Goal: Task Accomplishment & Management: Complete application form

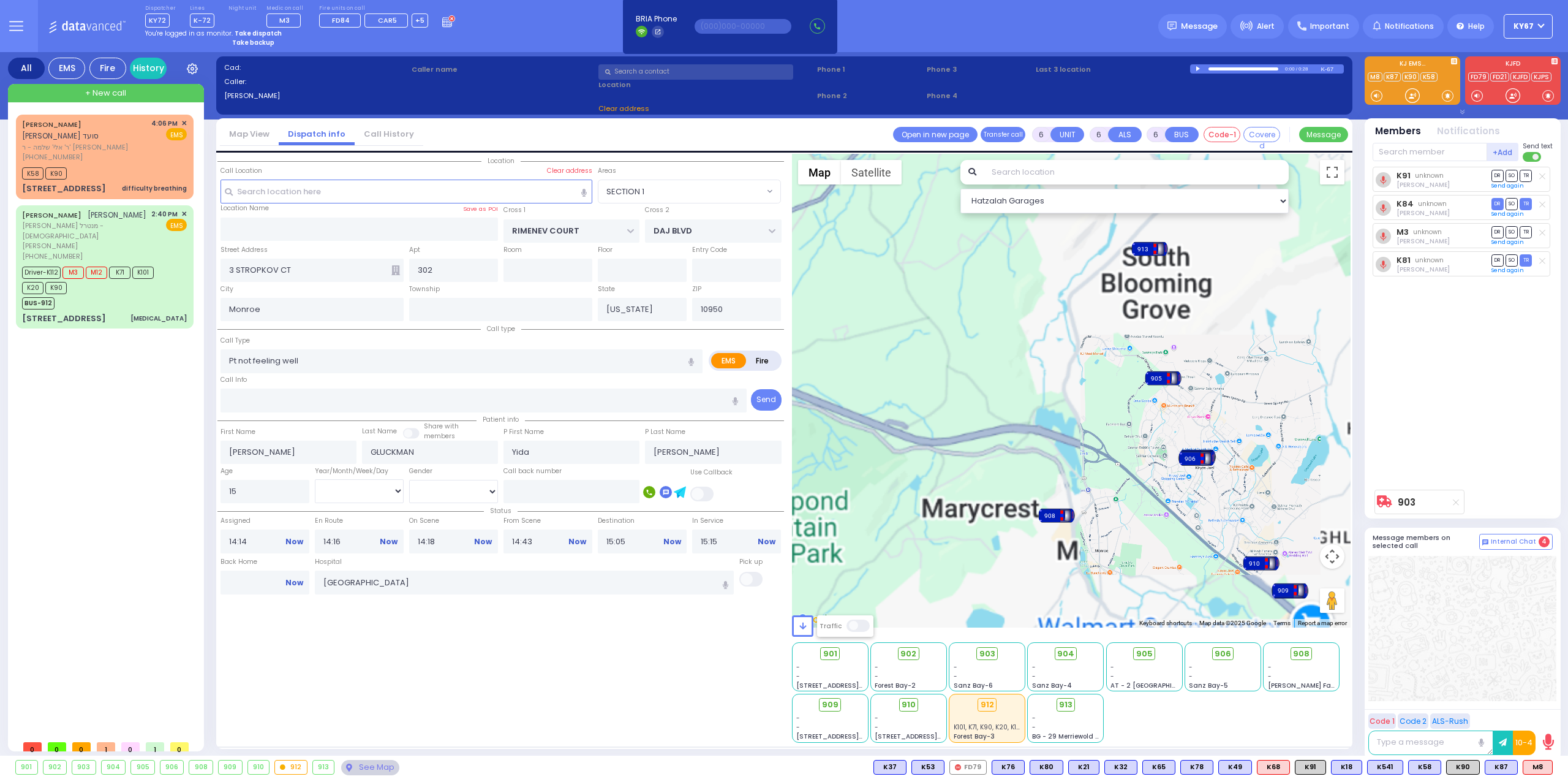
select select
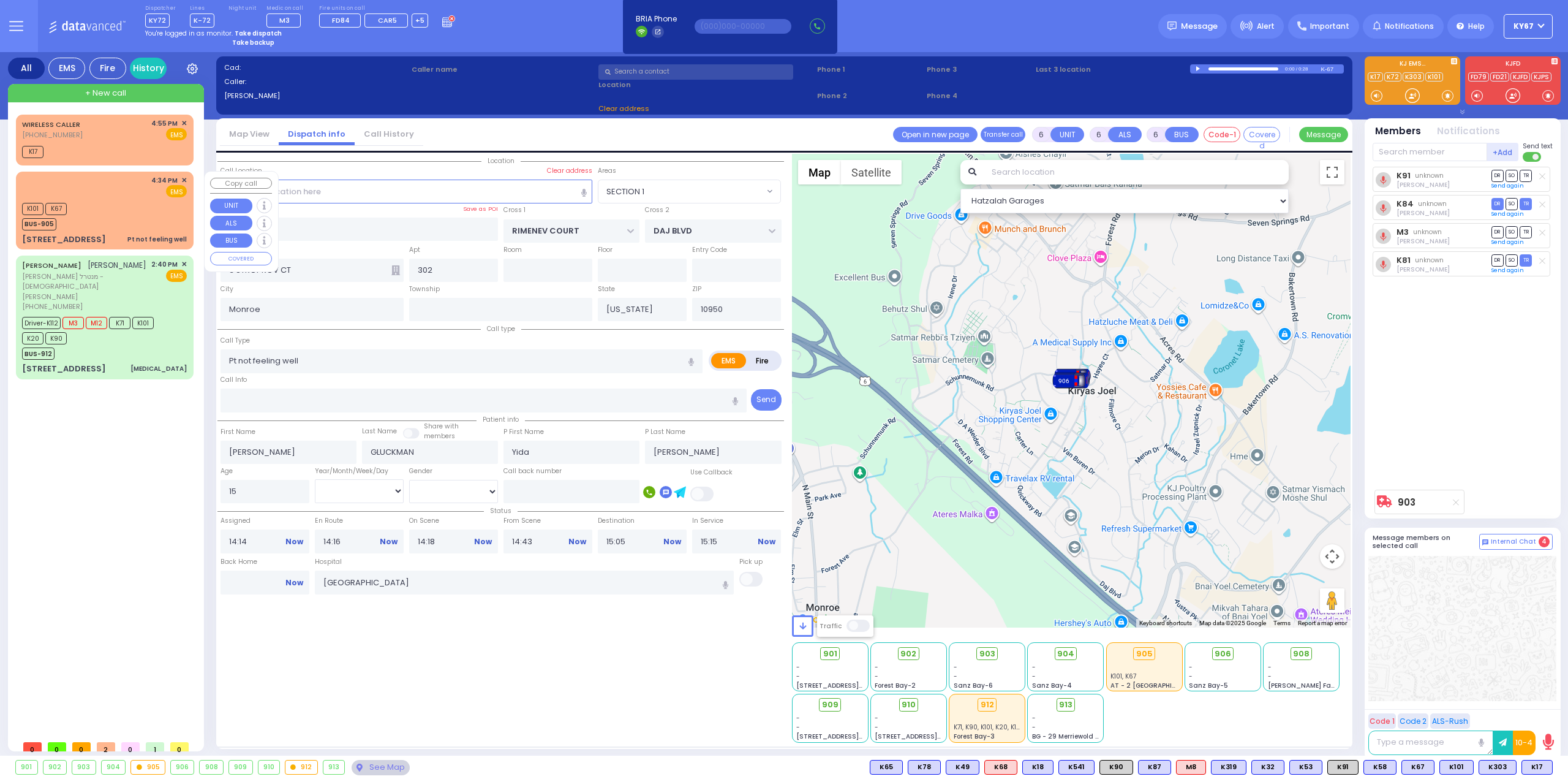
click at [138, 214] on div "K101 K67 BUS-905" at bounding box center [105, 214] width 165 height 31
type input "1"
type input "0"
type input "1"
select select
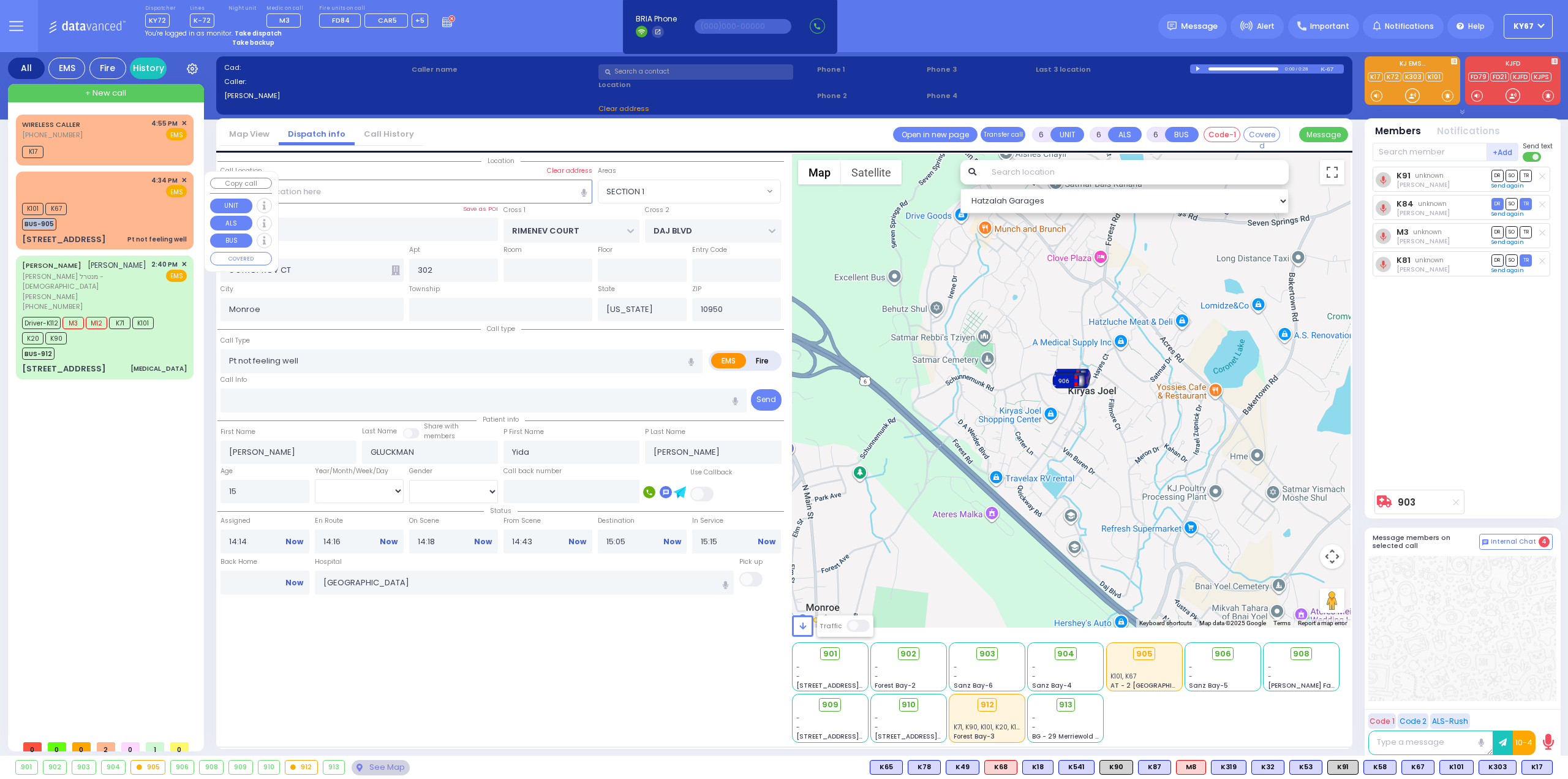
radio input "true"
select select
type input "16:34"
type input "16:35"
select select "Hatzalah Garages"
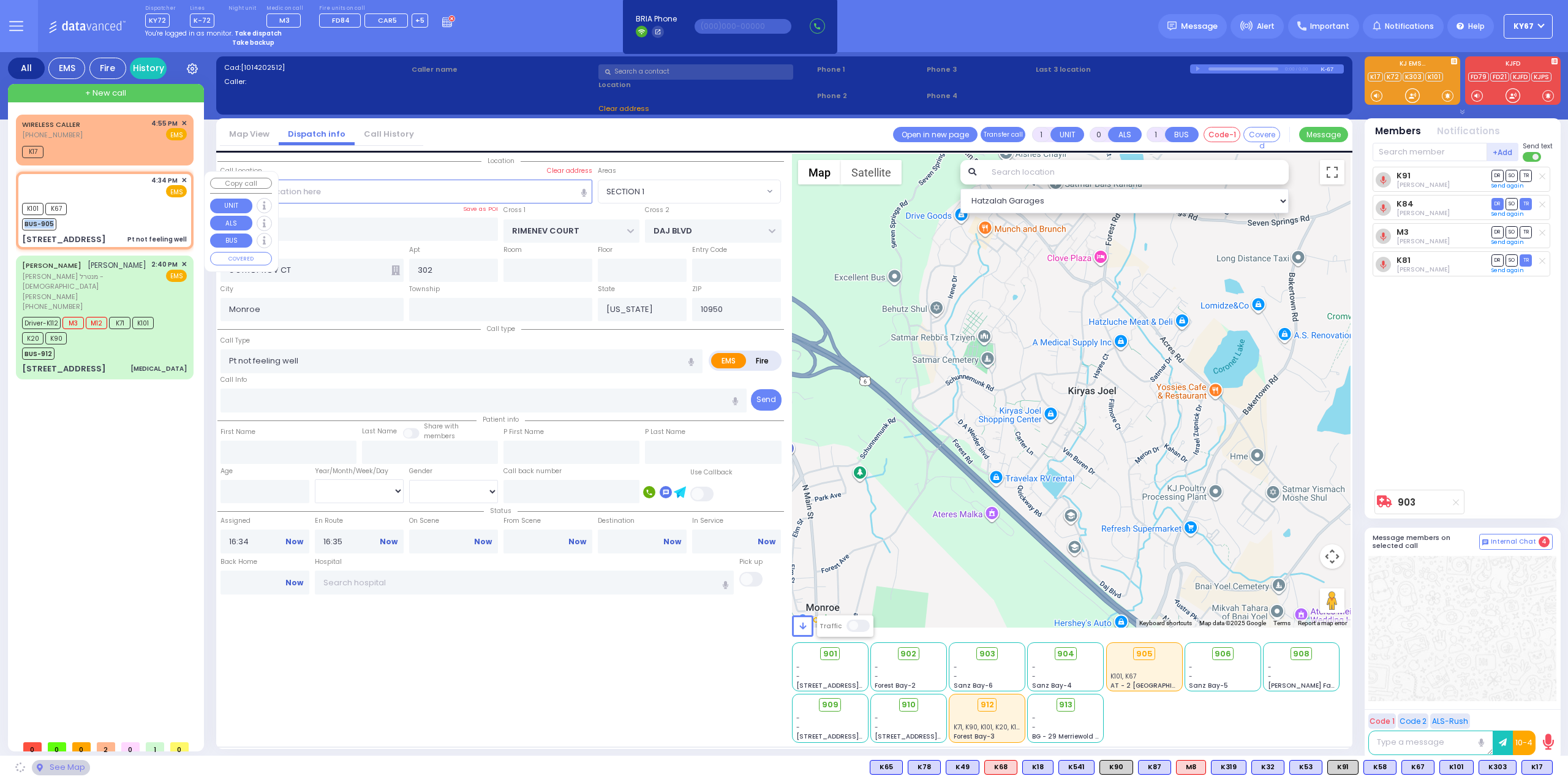
type input "PRAG BLVD"
type input "[STREET_ADDRESS]"
type input "201"
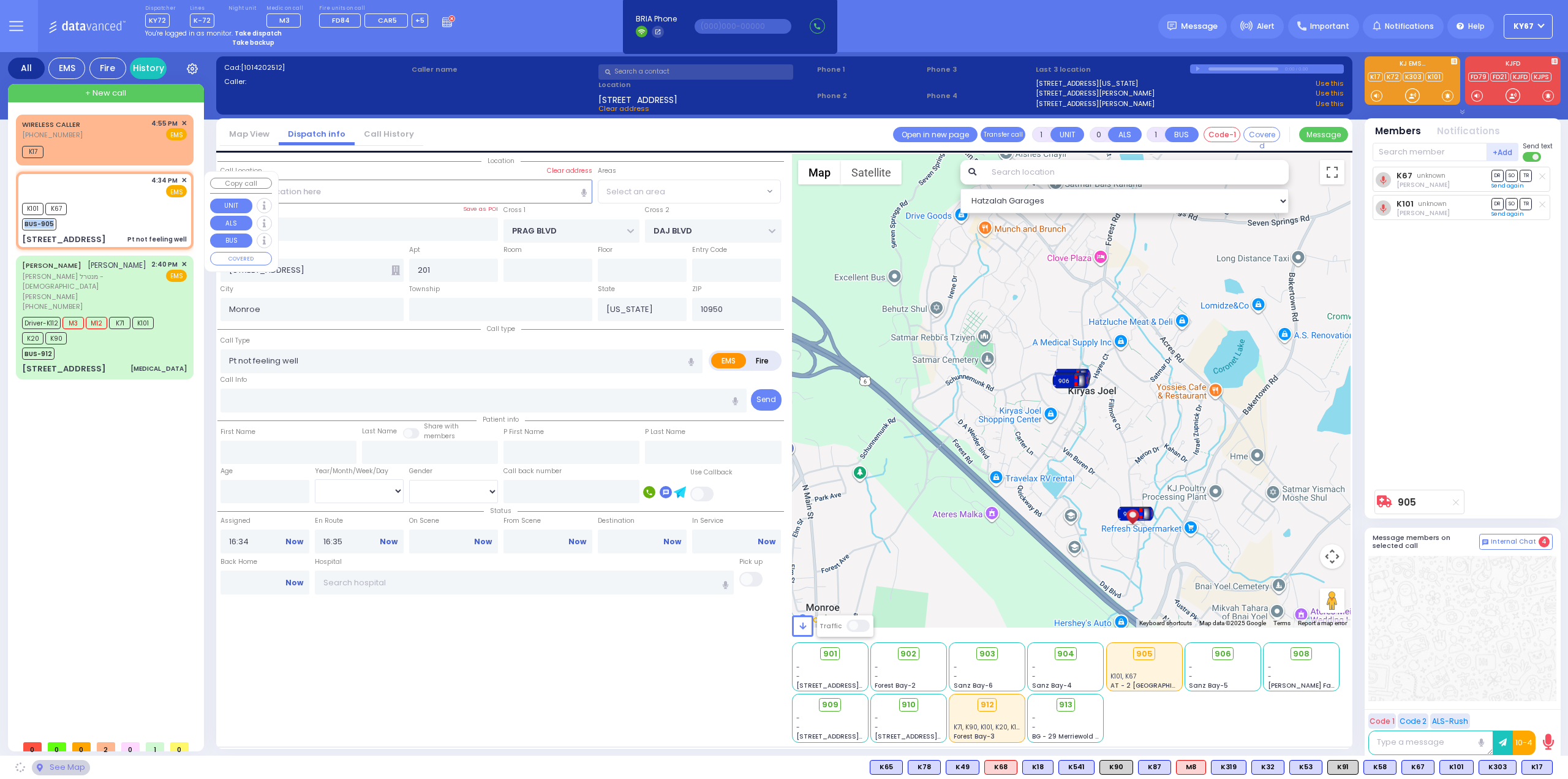
select select "SECTION 6"
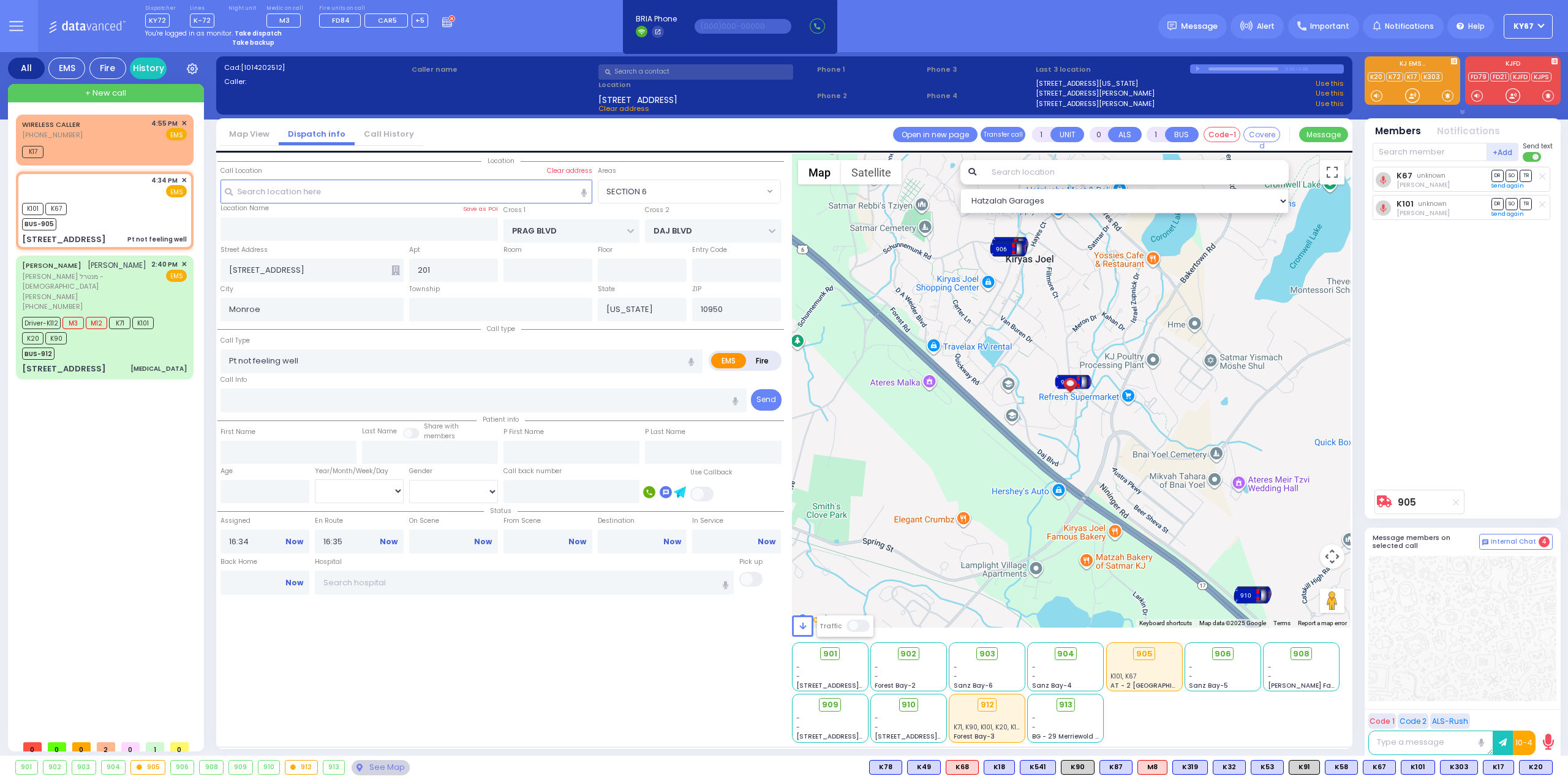
type input "6"
select select
radio input "true"
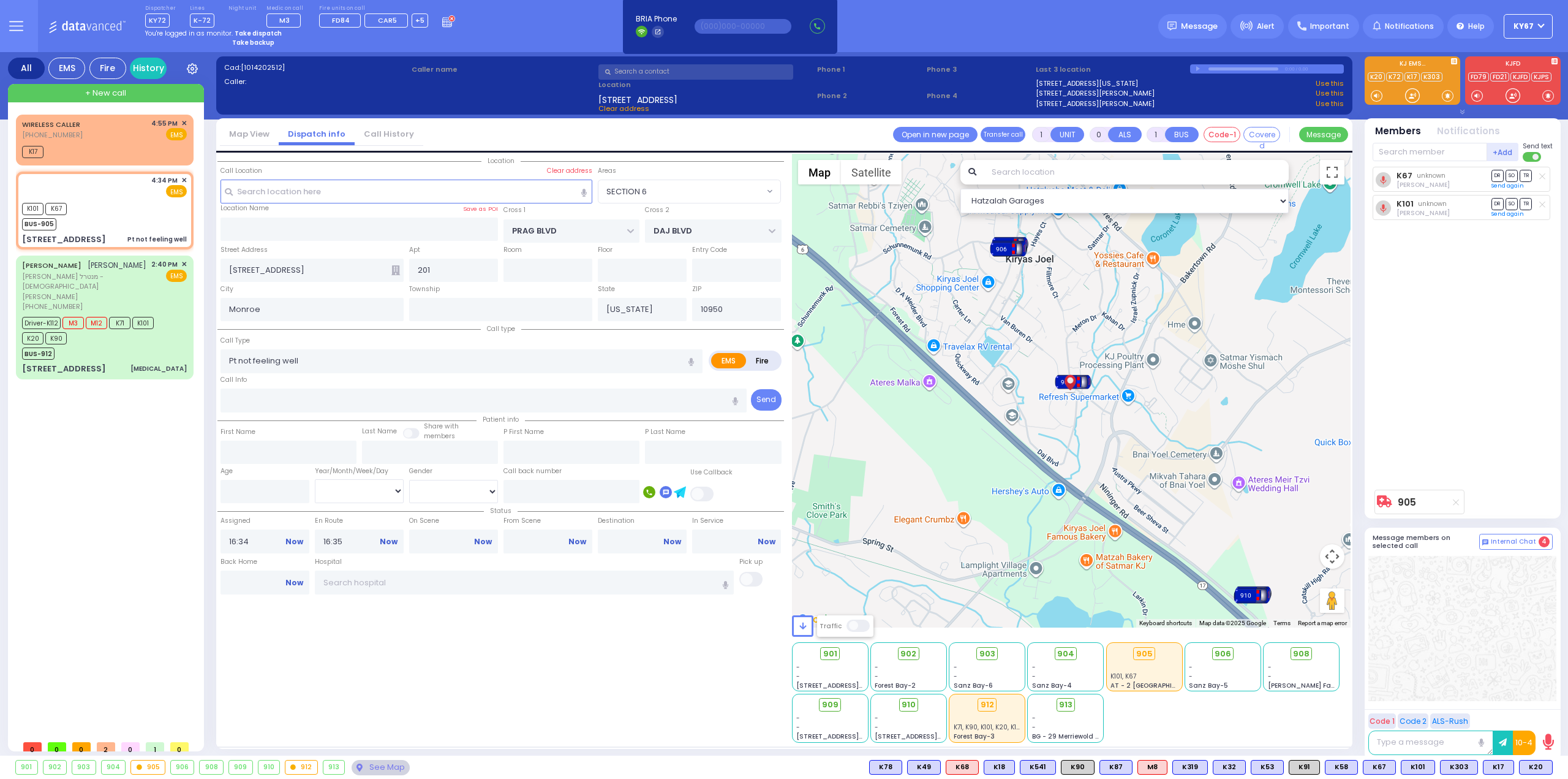
type input "Unknown"
select select "Year"
select select "Hatzalah Garages"
select select "SECTION 6"
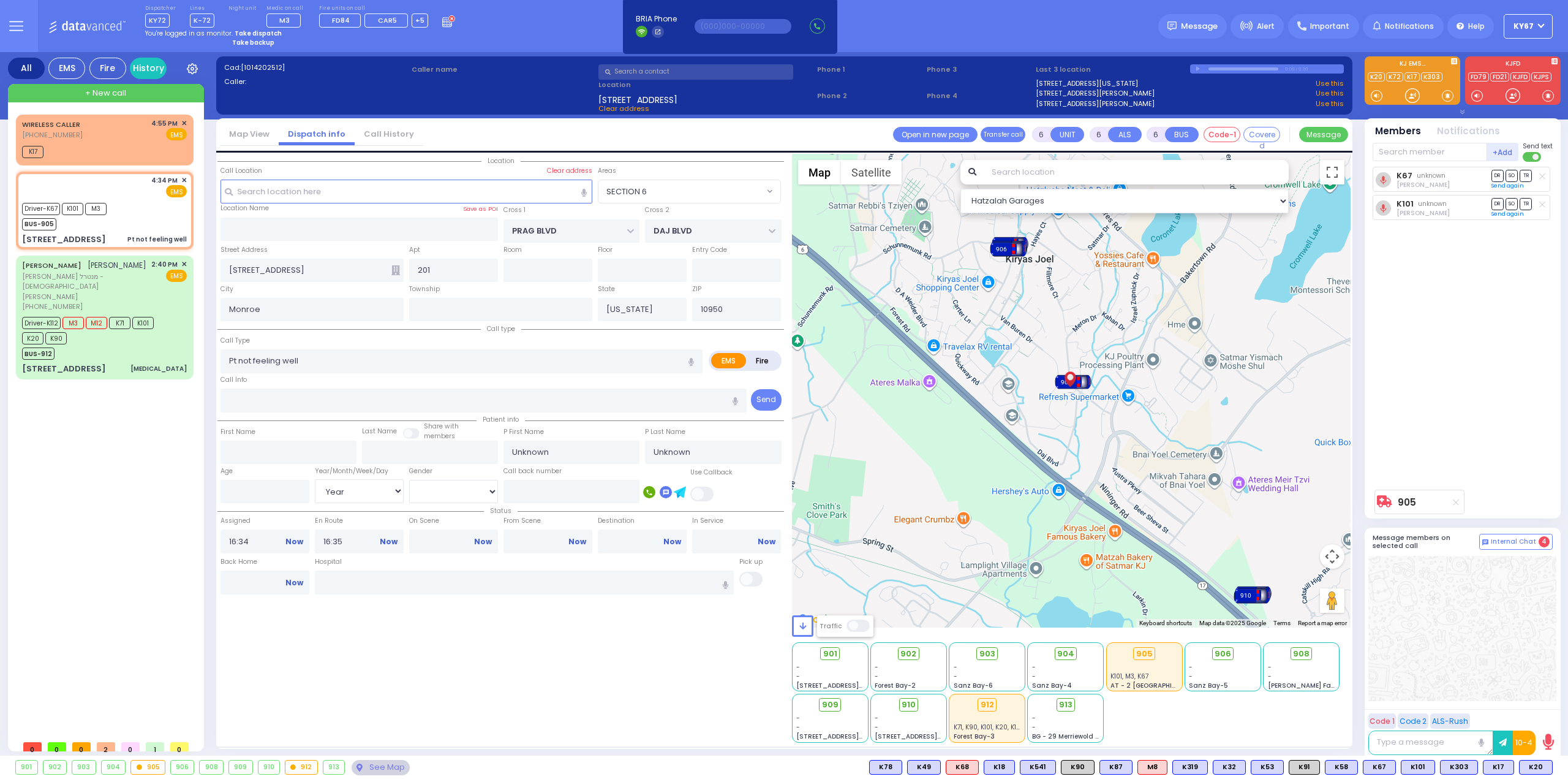
select select
radio input "true"
select select "Year"
select select "Hatzalah Garages"
select select "SECTION 6"
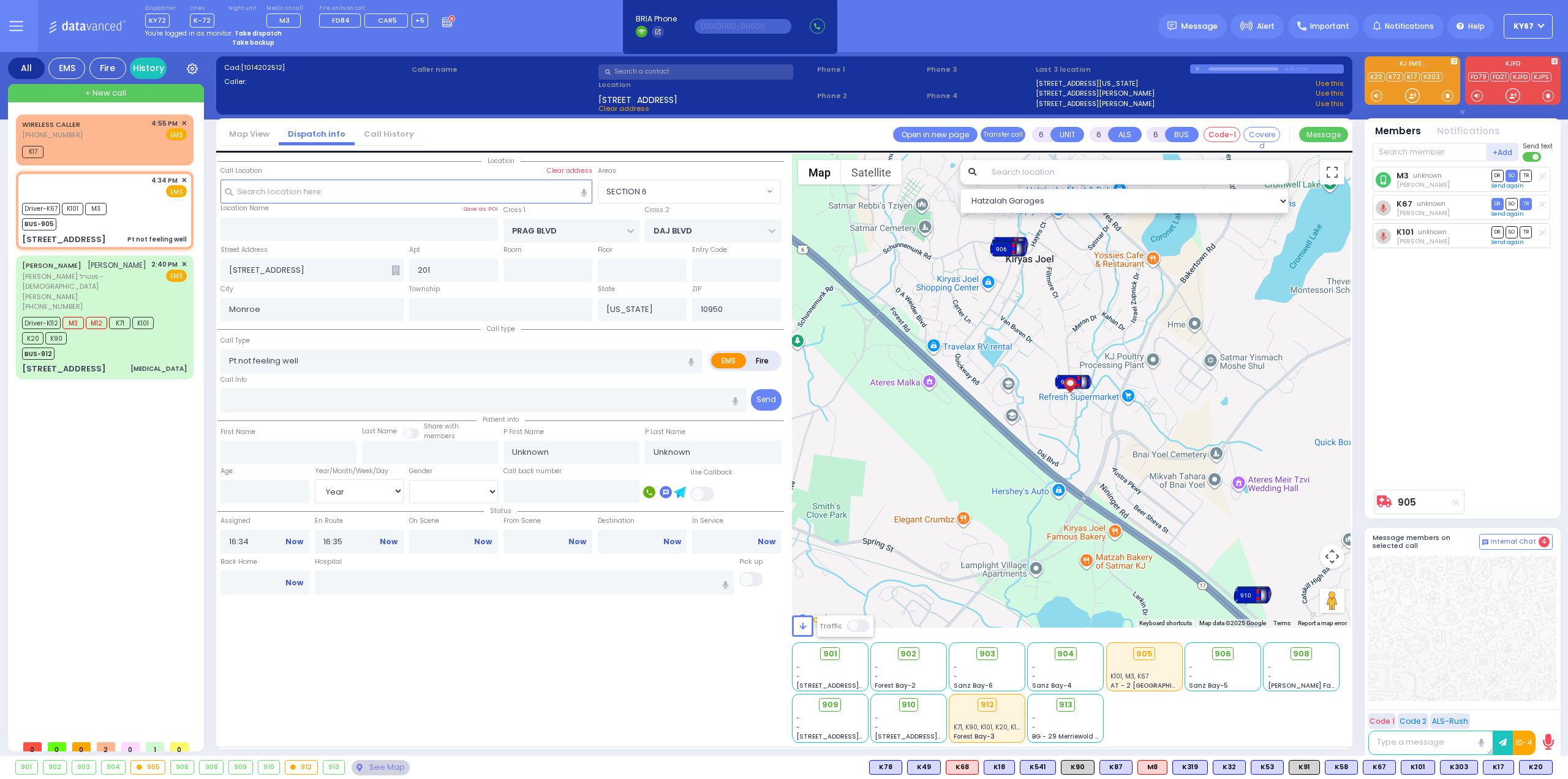
select select
radio input "true"
type input "Frimet"
type input "[PERSON_NAME]"
type input "19"
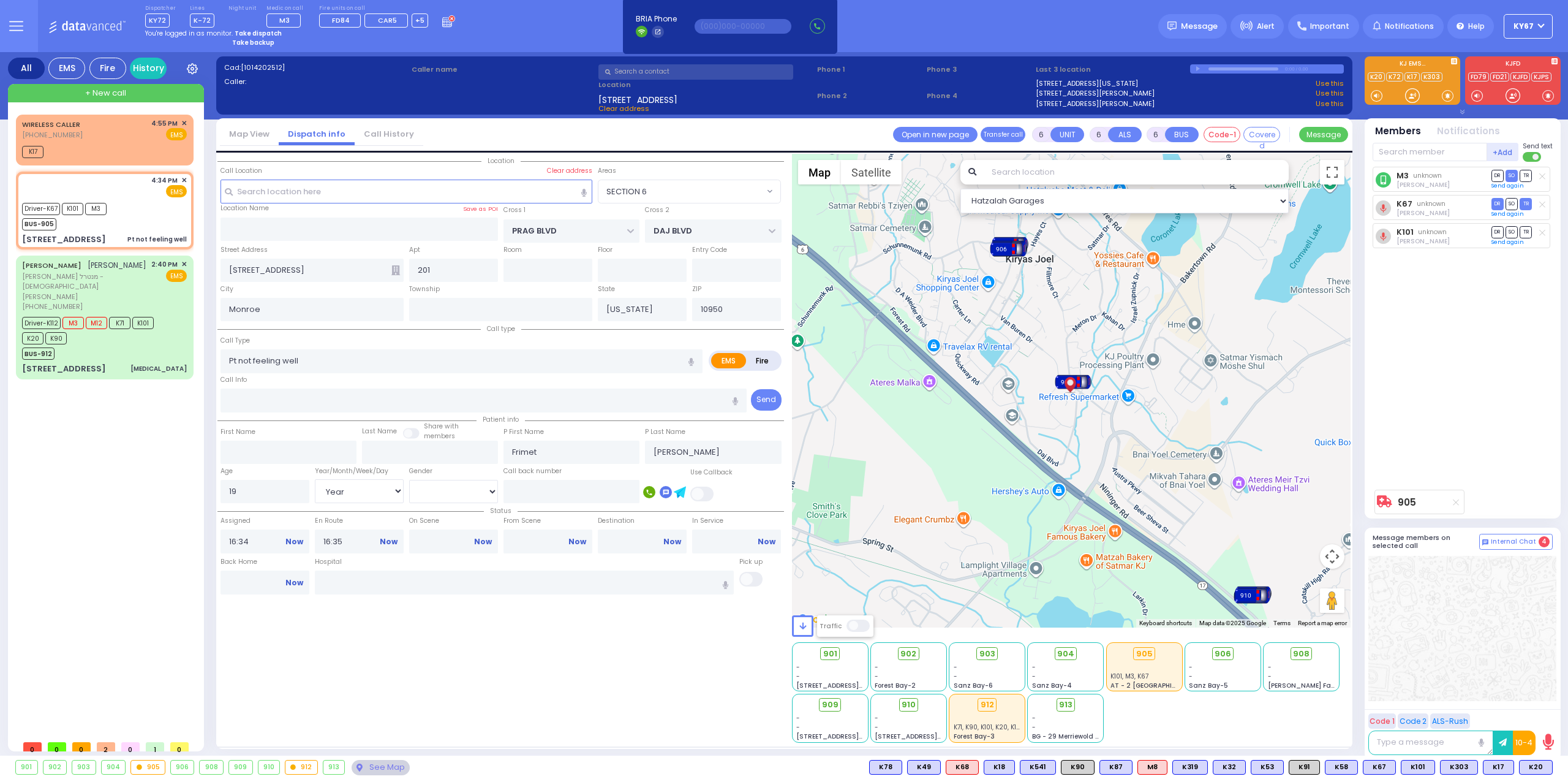
select select "Year"
select select "[DEMOGRAPHIC_DATA]"
select select "Hatzalah Garages"
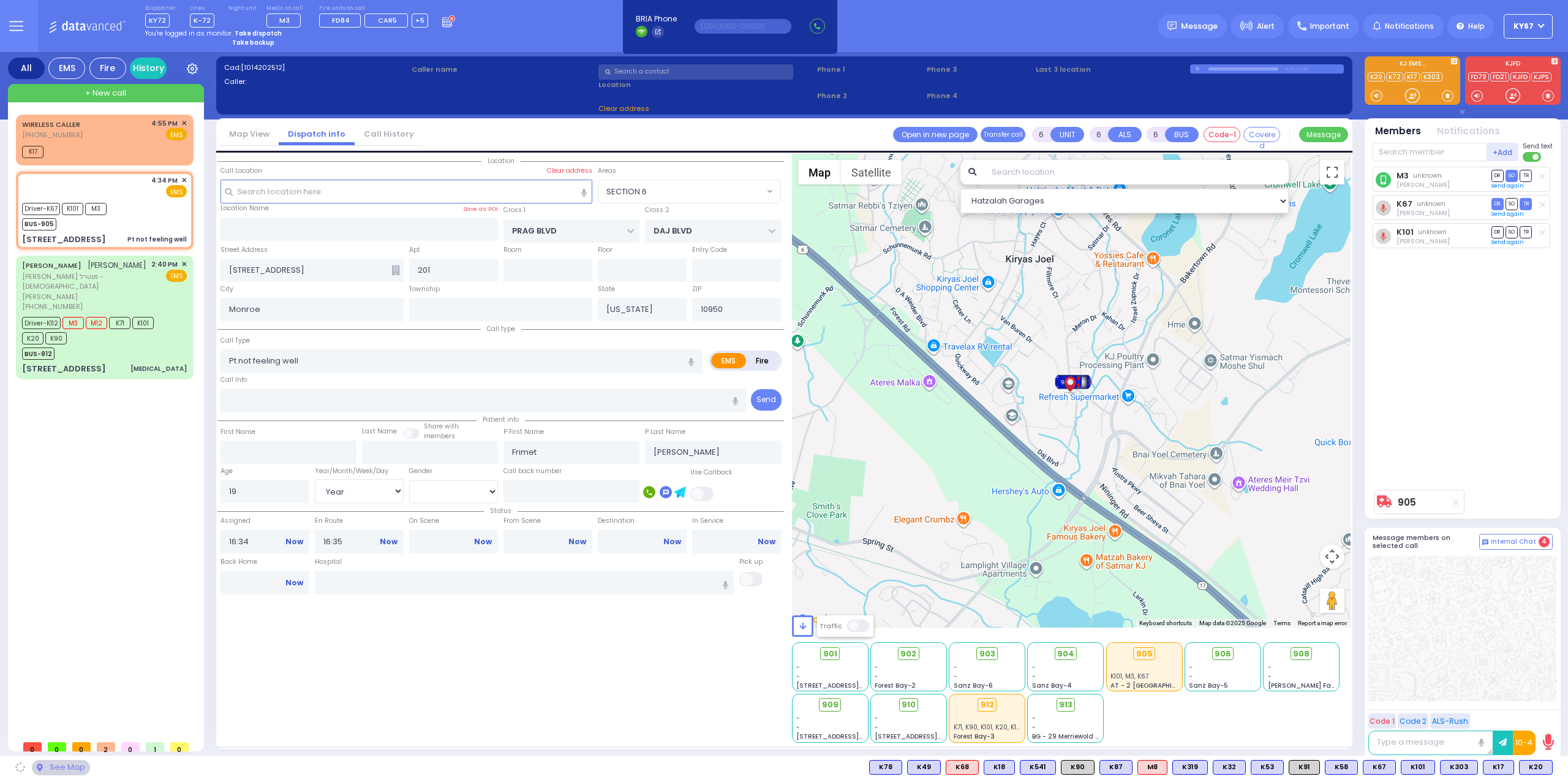
select select "SECTION 6"
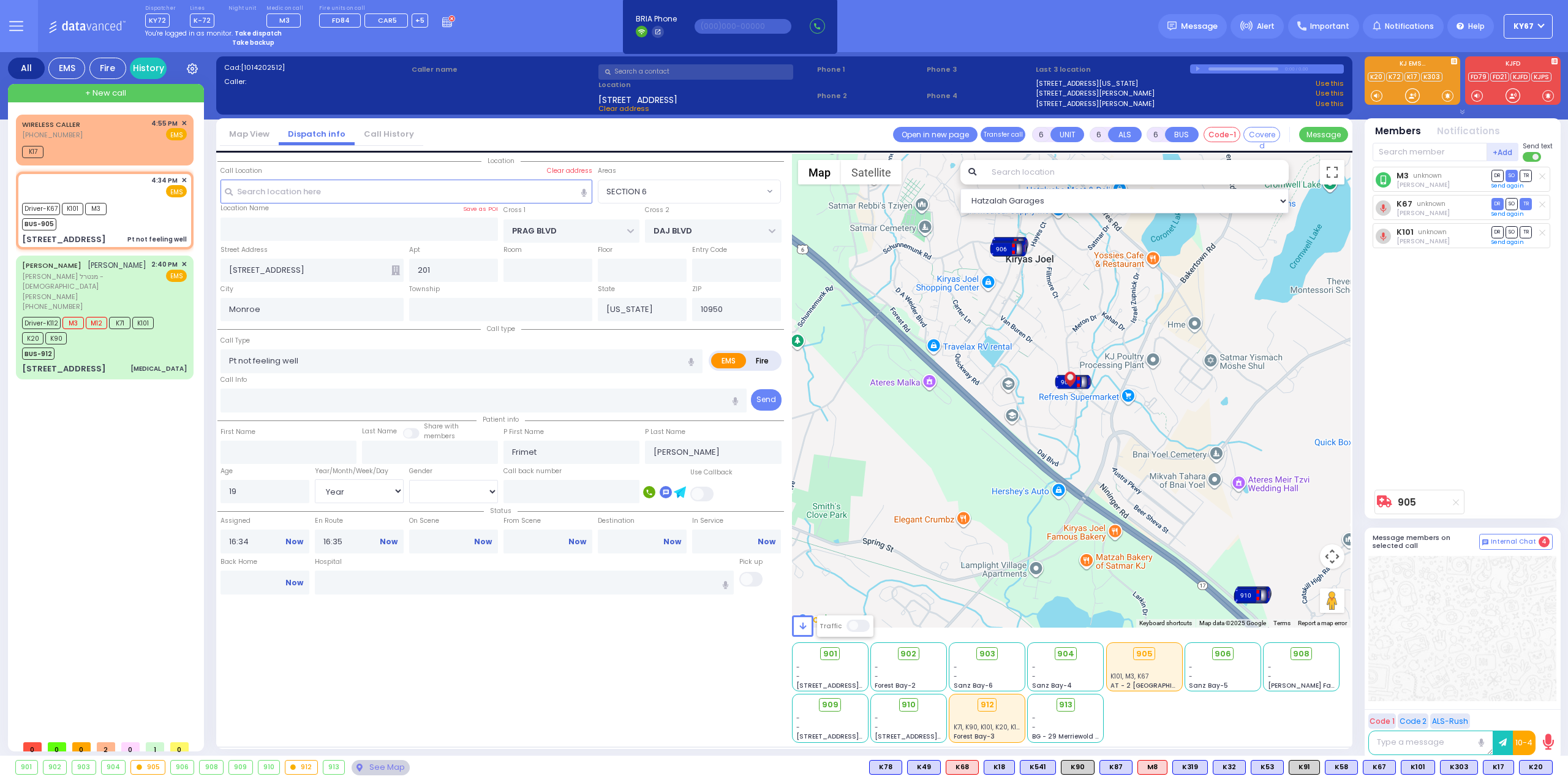
select select
radio input "true"
select select "Year"
select select "[DEMOGRAPHIC_DATA]"
type input "16:40"
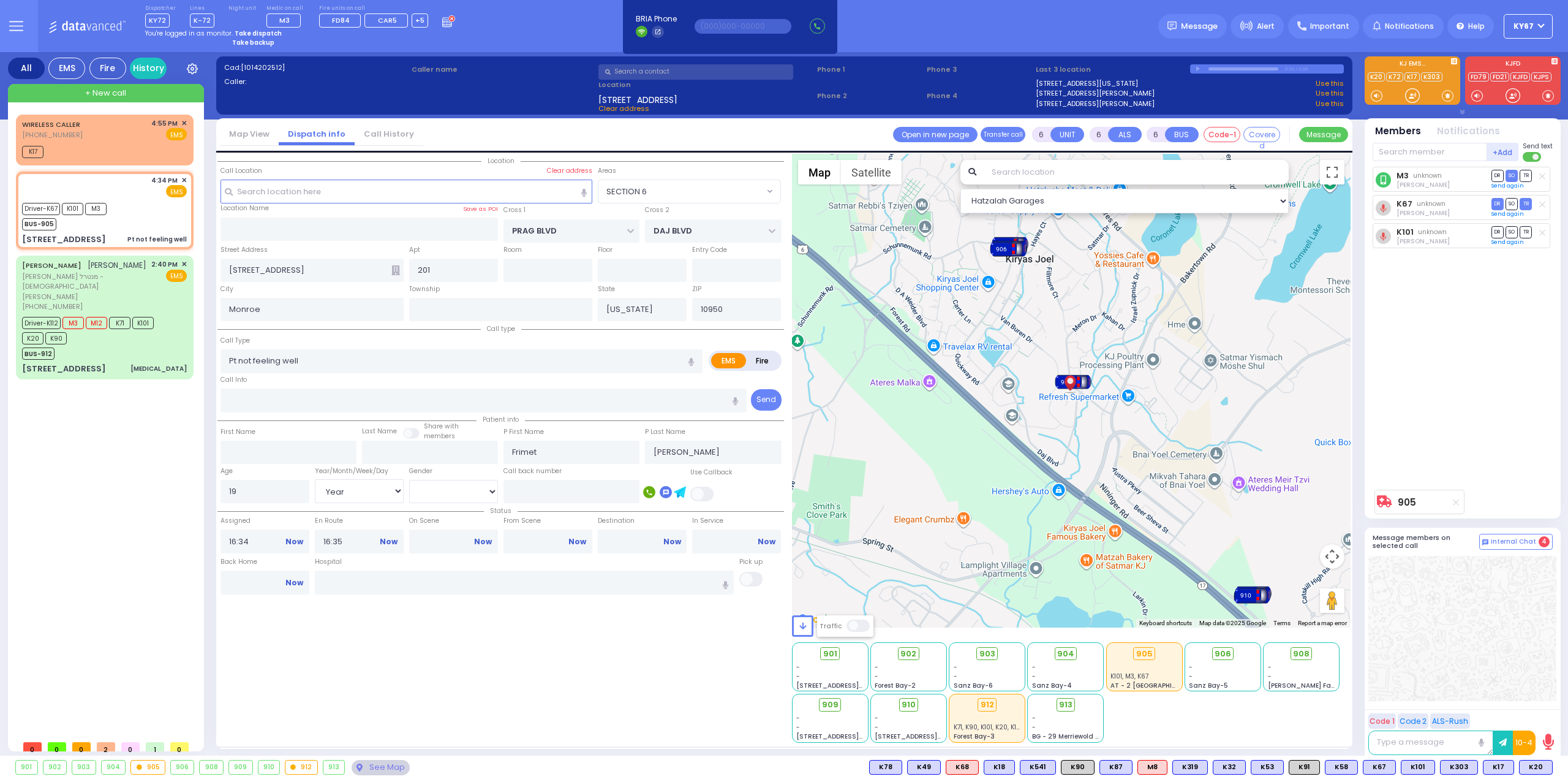
type input "17:15"
select select "Hatzalah Garages"
select select
radio input "true"
select select "Year"
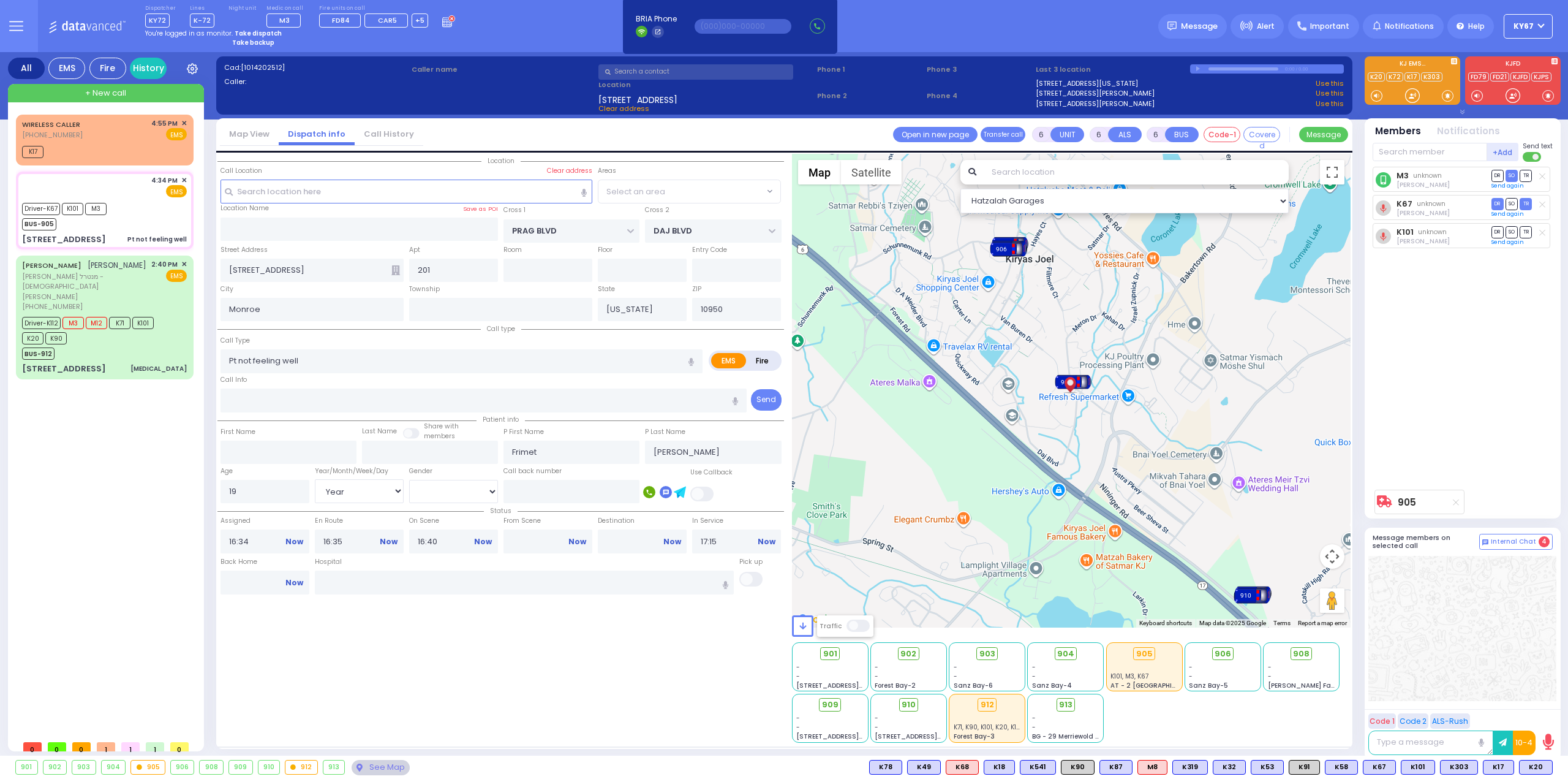
select select "[DEMOGRAPHIC_DATA]"
select select "SECTION 6"
select select "Hatzalah Garages"
select select "SECTION 6"
select select
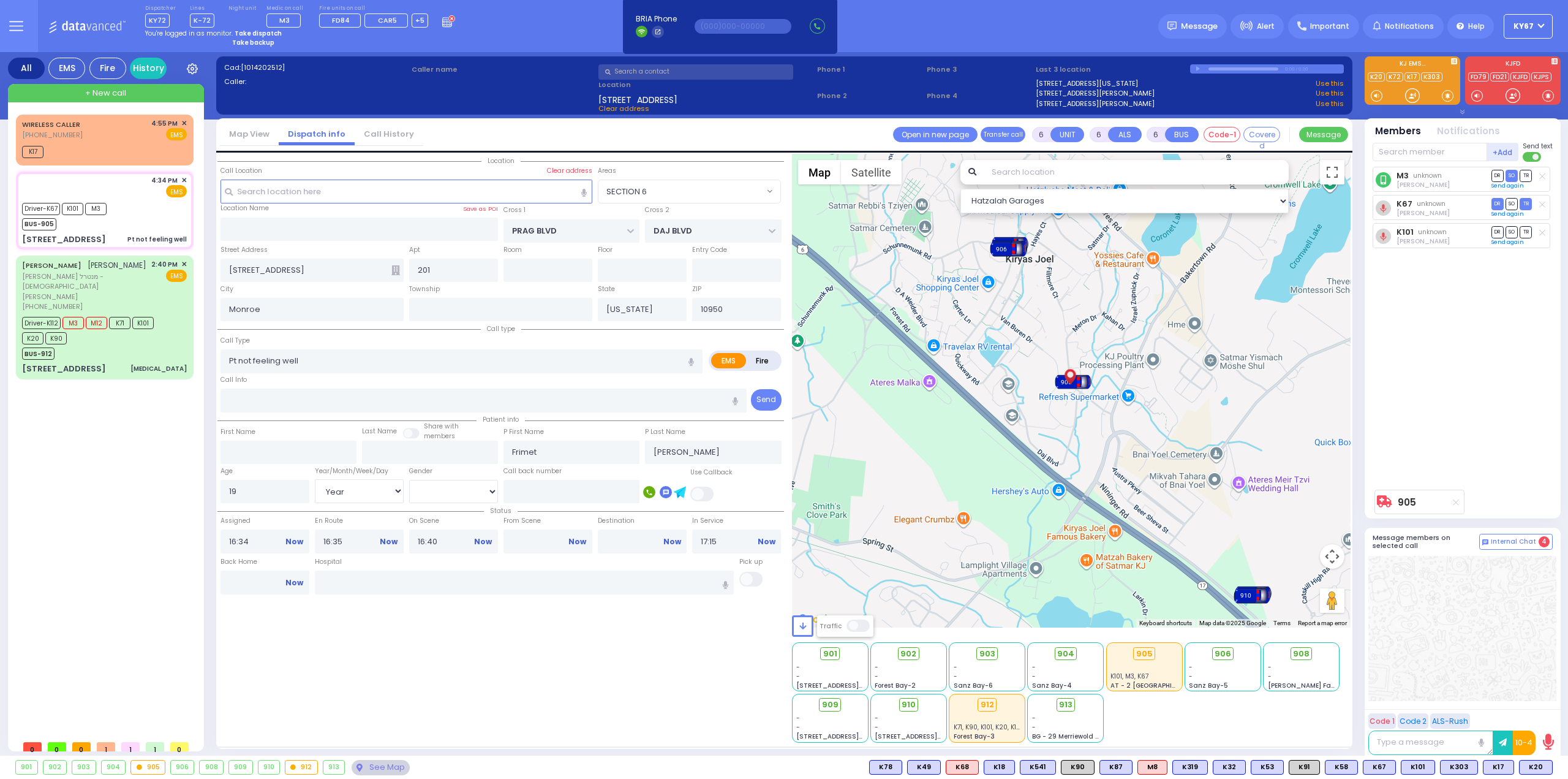
radio input "true"
select select "Year"
select select "[DEMOGRAPHIC_DATA]"
select select "Hatzalah Garages"
select select "SECTION 6"
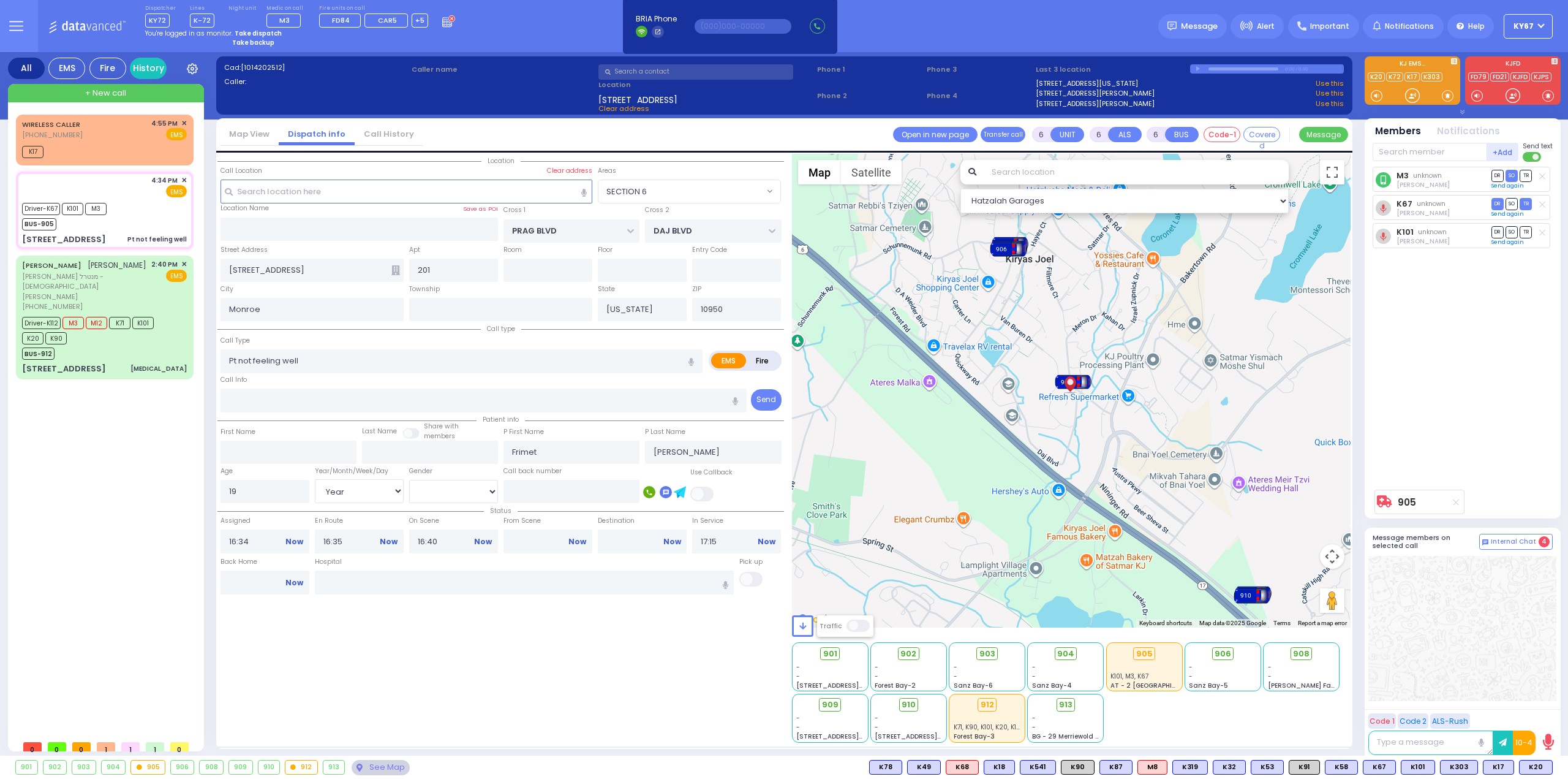
select select
radio input "true"
select select "Year"
select select "[DEMOGRAPHIC_DATA]"
select select "Hatzalah Garages"
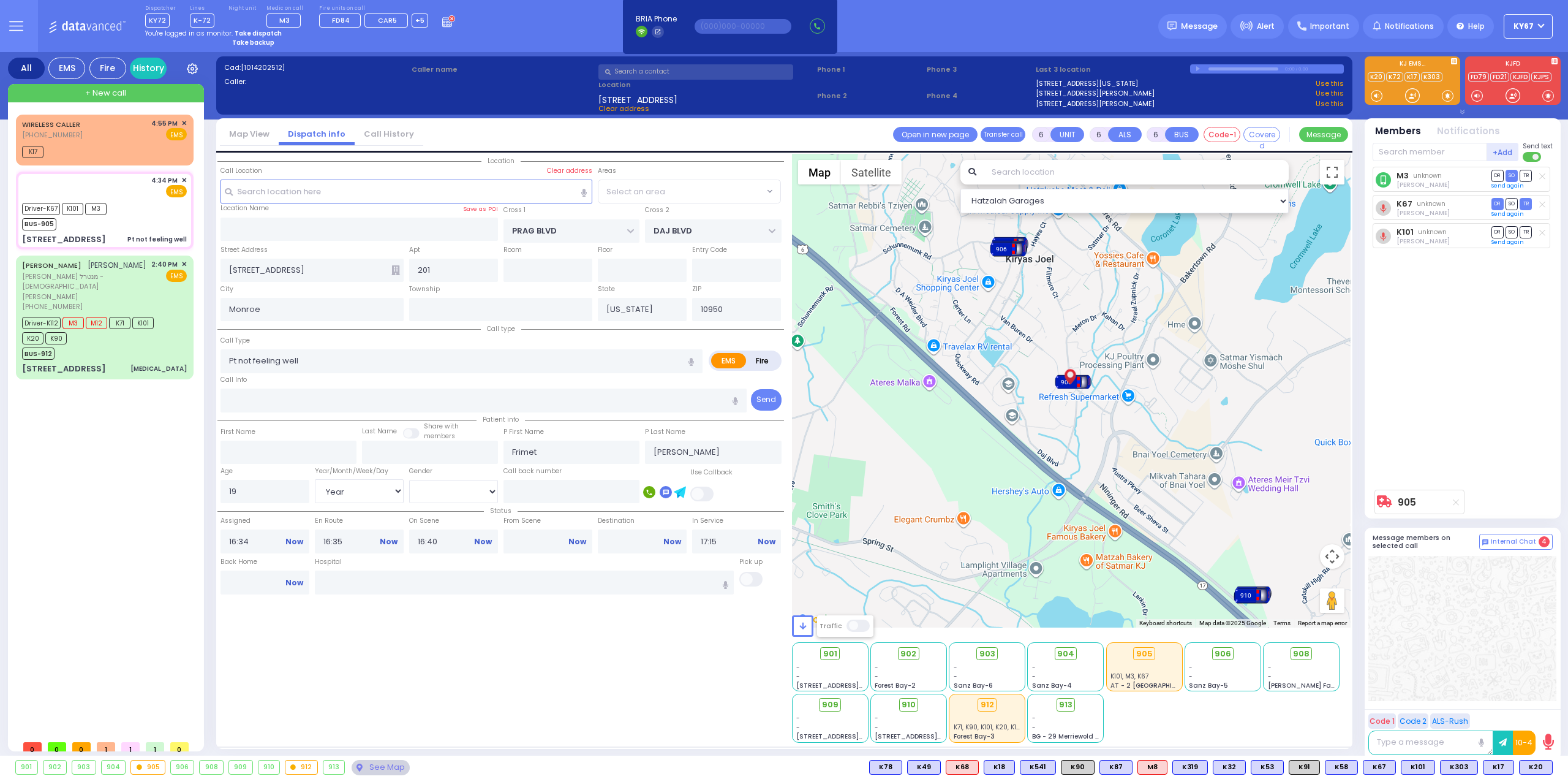
select select "SECTION 6"
select select
radio input "true"
select select "Year"
select select "[DEMOGRAPHIC_DATA]"
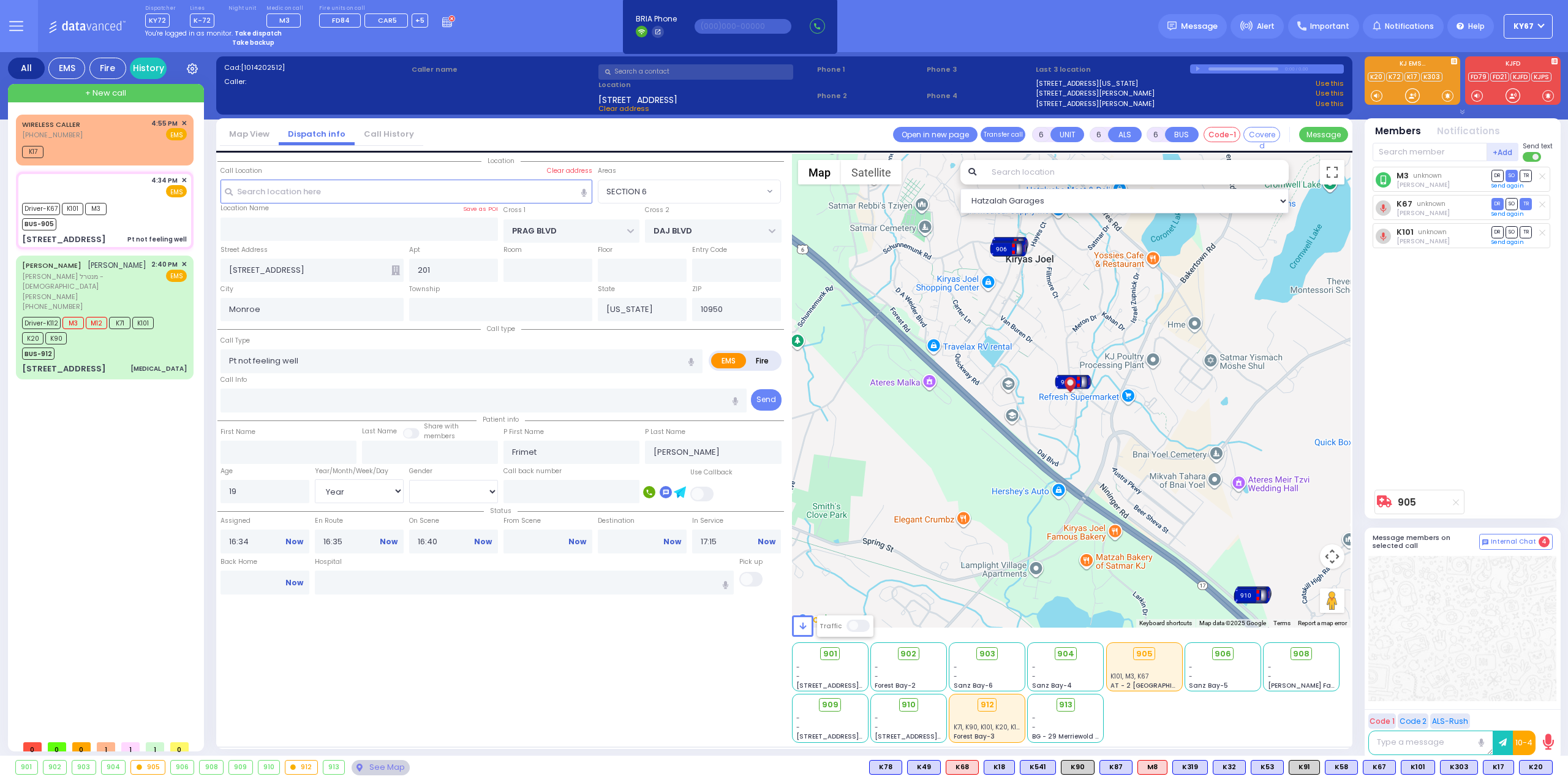
select select "Hatzalah Garages"
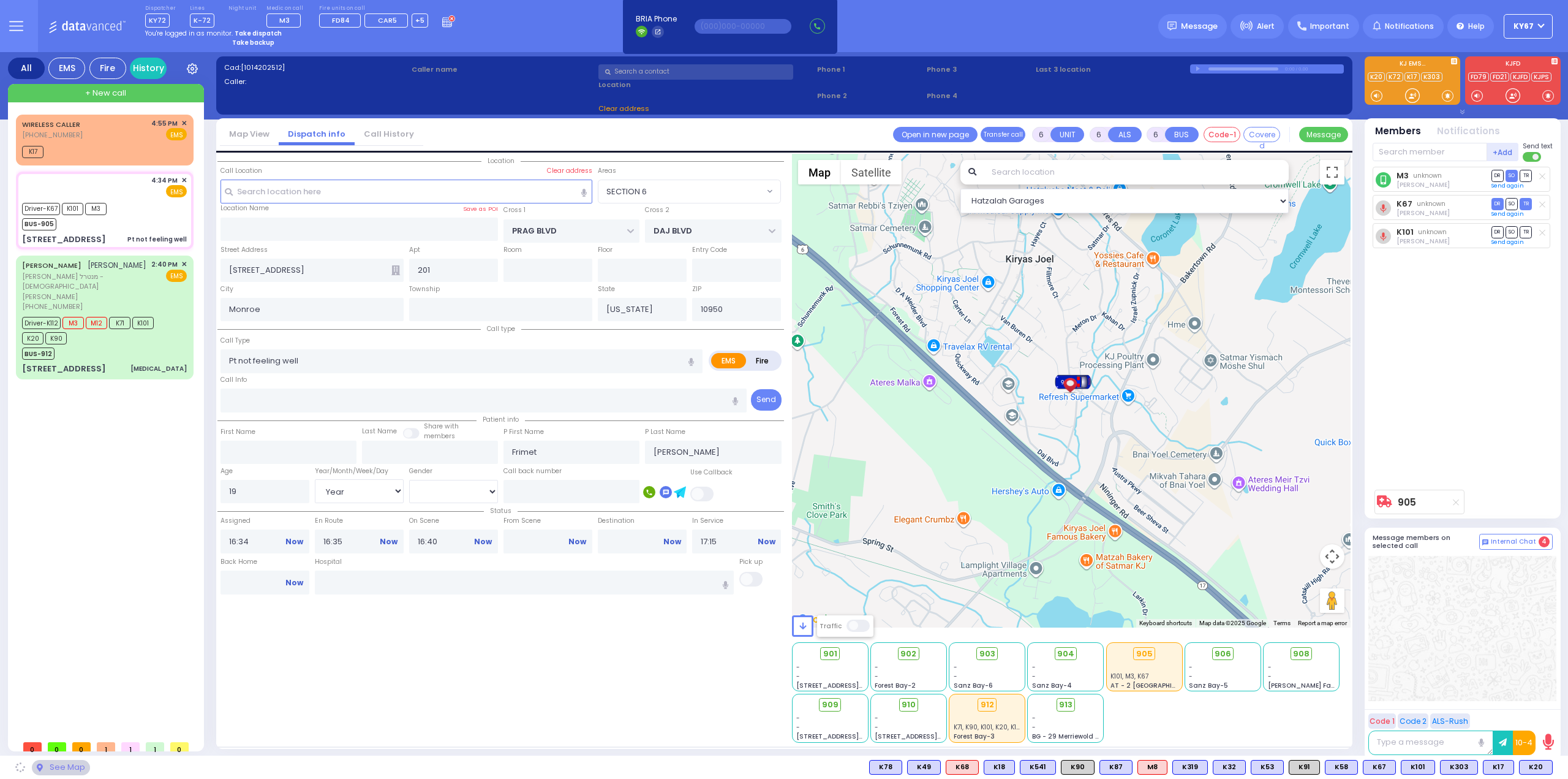
select select "SECTION 6"
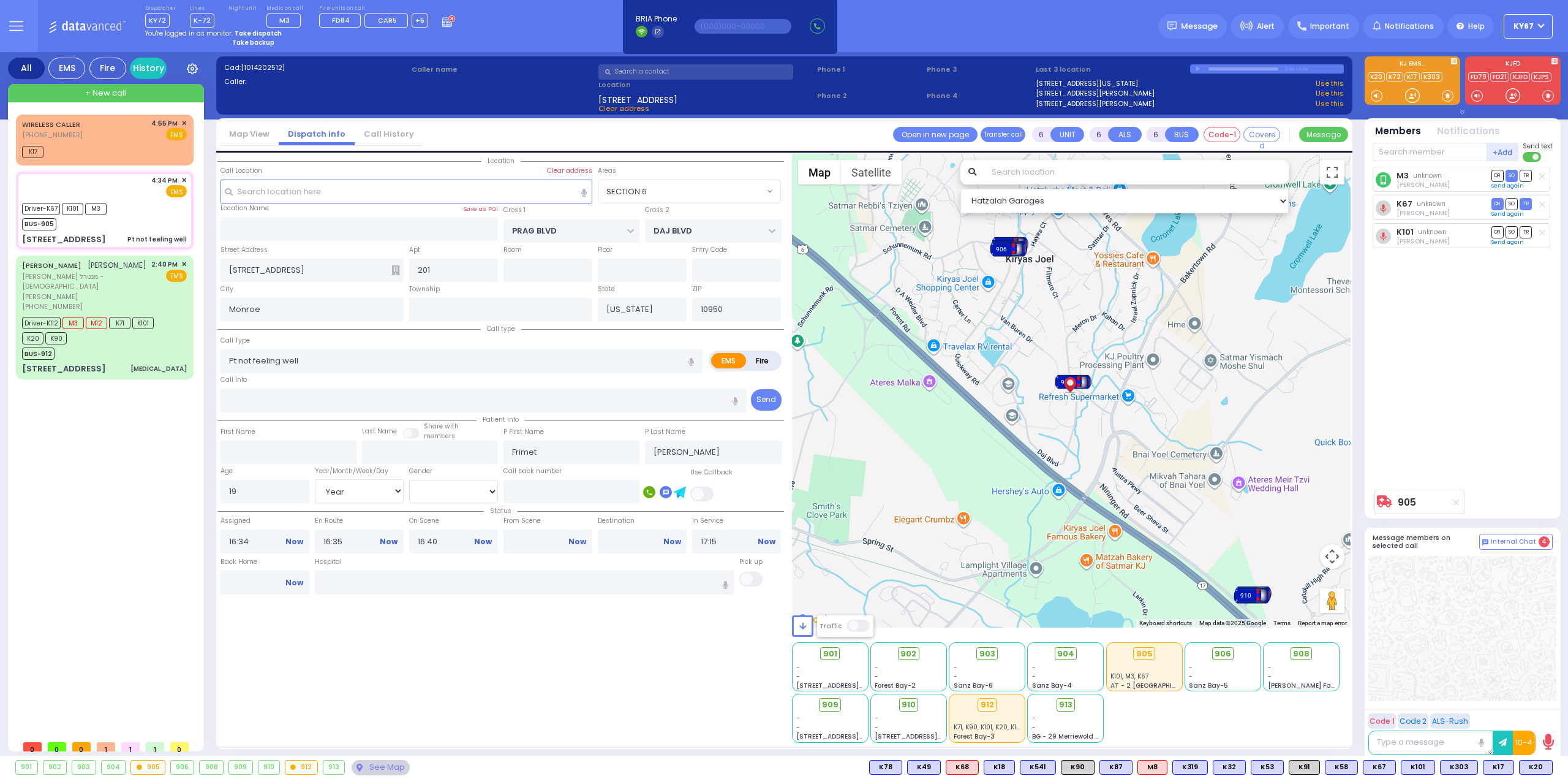
select select
radio input "true"
select select "Year"
select select "[DEMOGRAPHIC_DATA]"
select select "Hatzalah Garages"
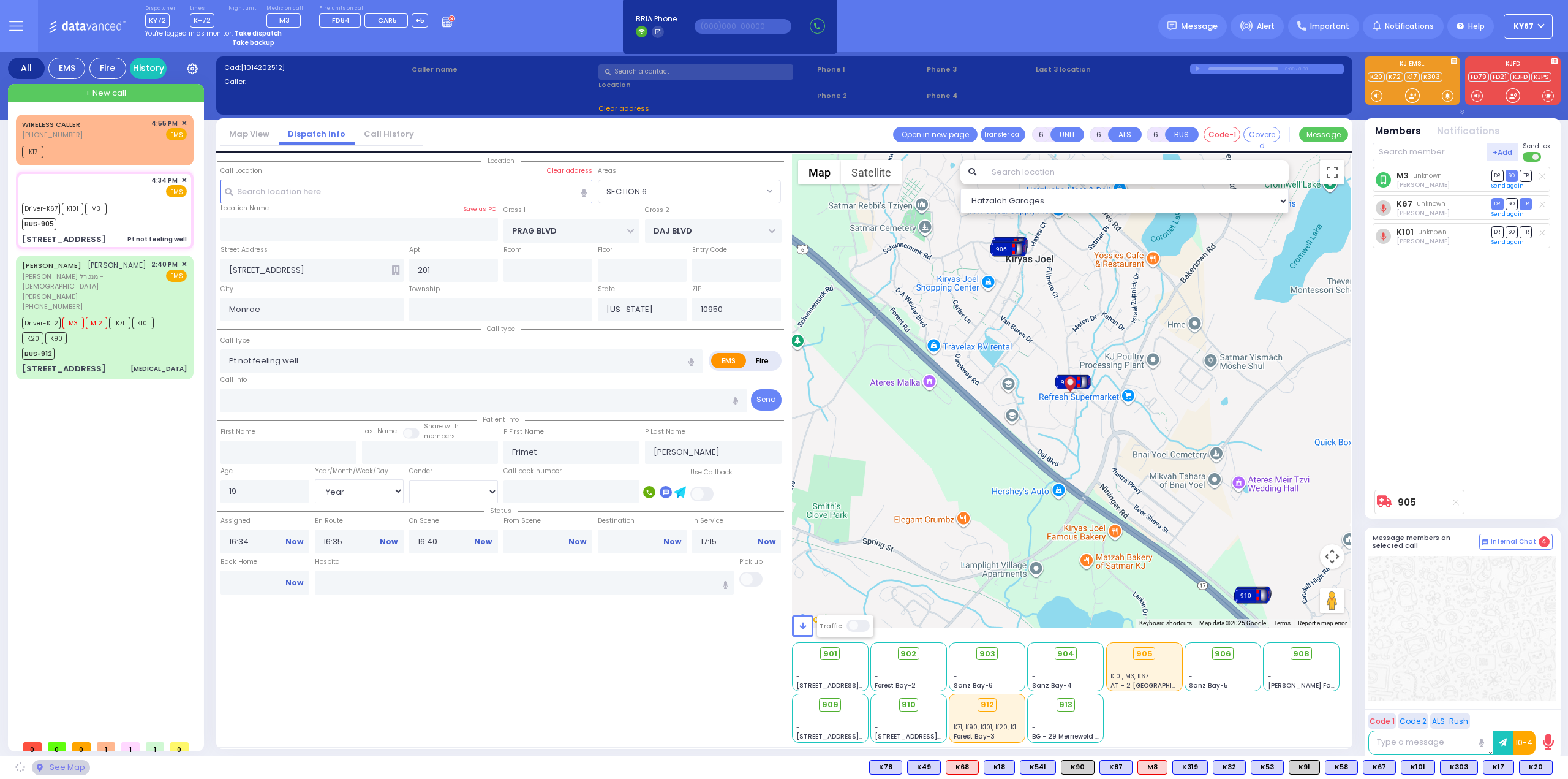
select select "SECTION 6"
select select
radio input "true"
select select "Year"
select select "[DEMOGRAPHIC_DATA]"
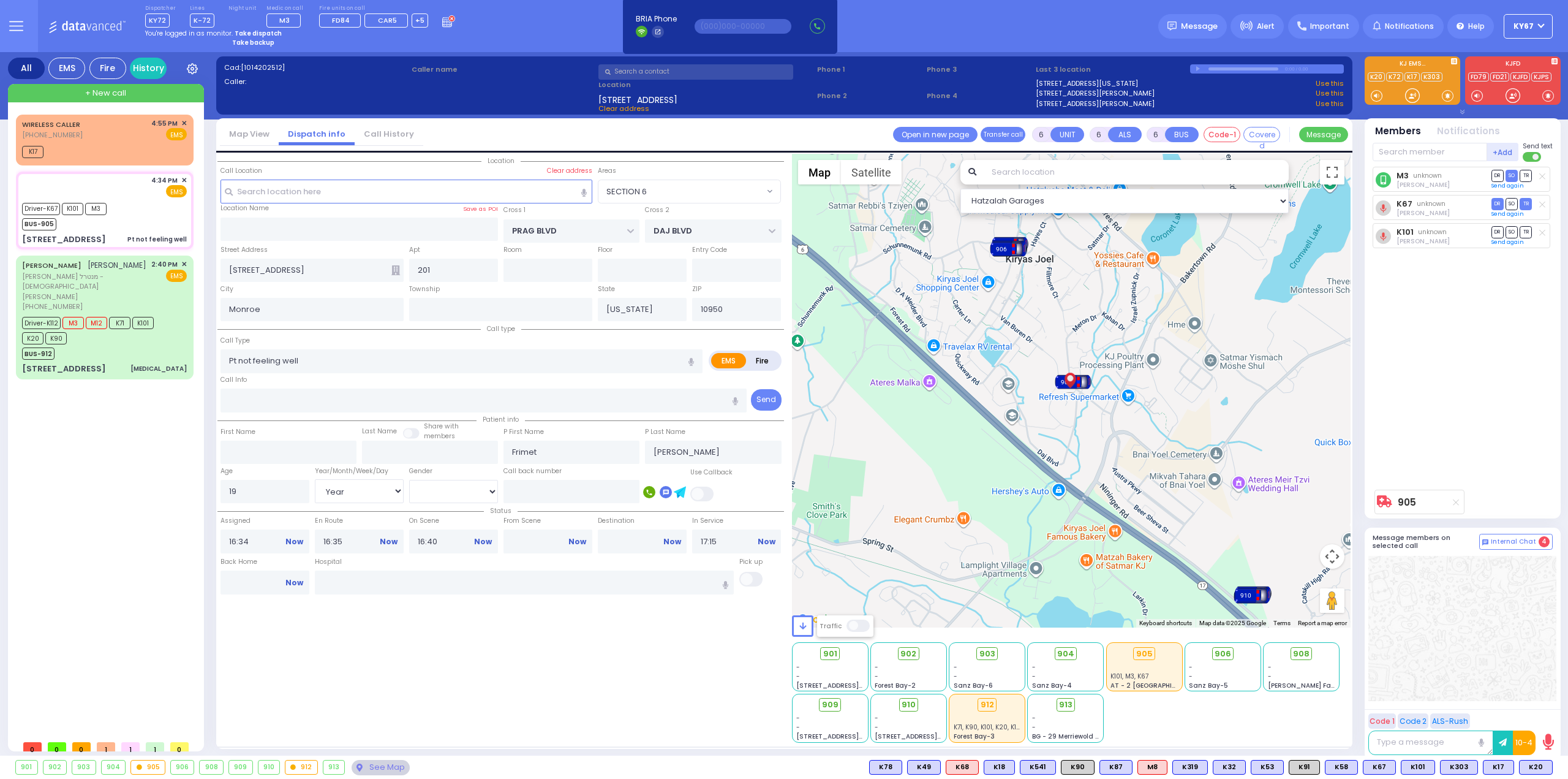
select select "Hatzalah Garages"
select select "SECTION 6"
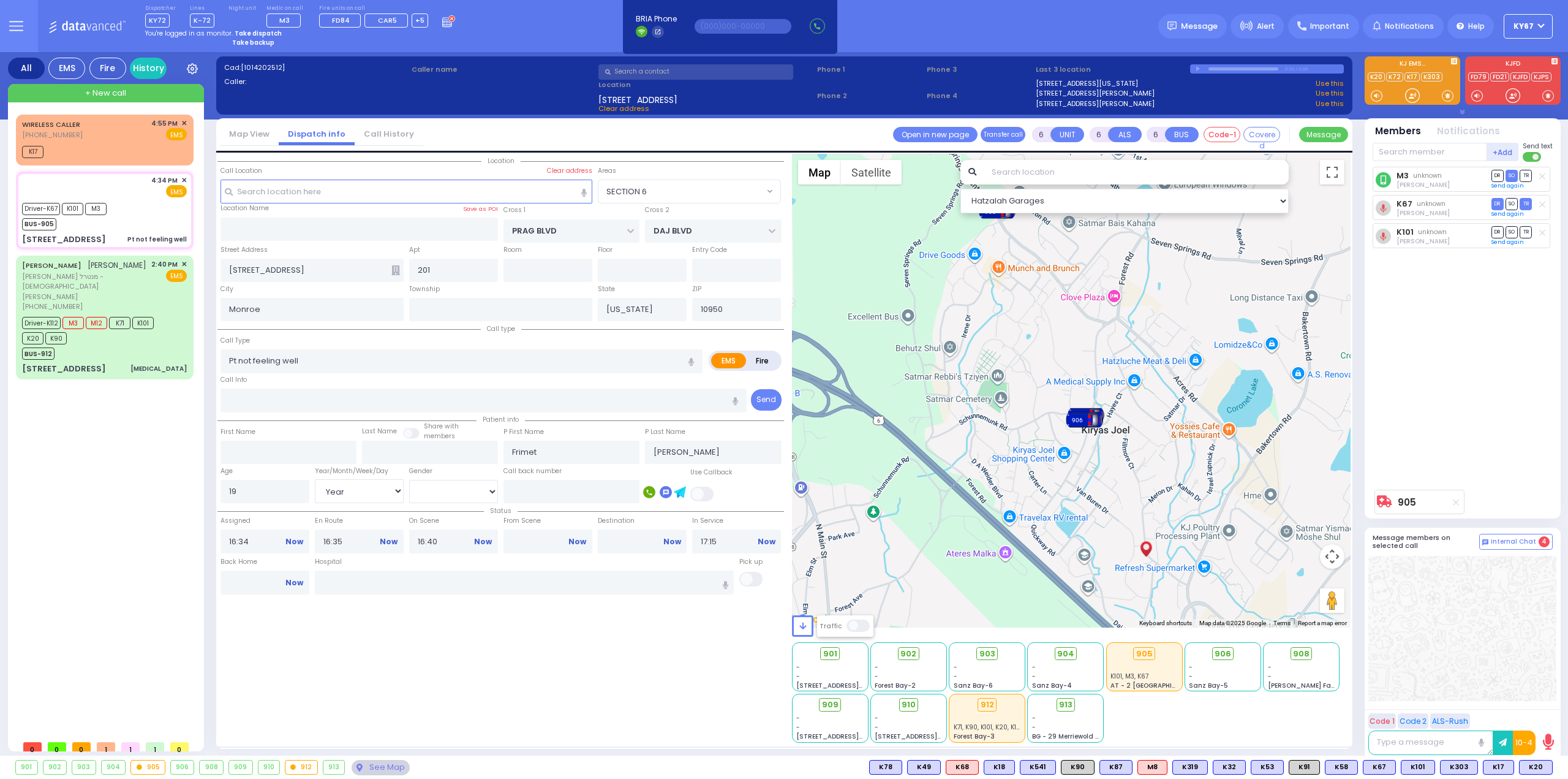
select select "SECTION 6"
select select "Year"
select select "[DEMOGRAPHIC_DATA]"
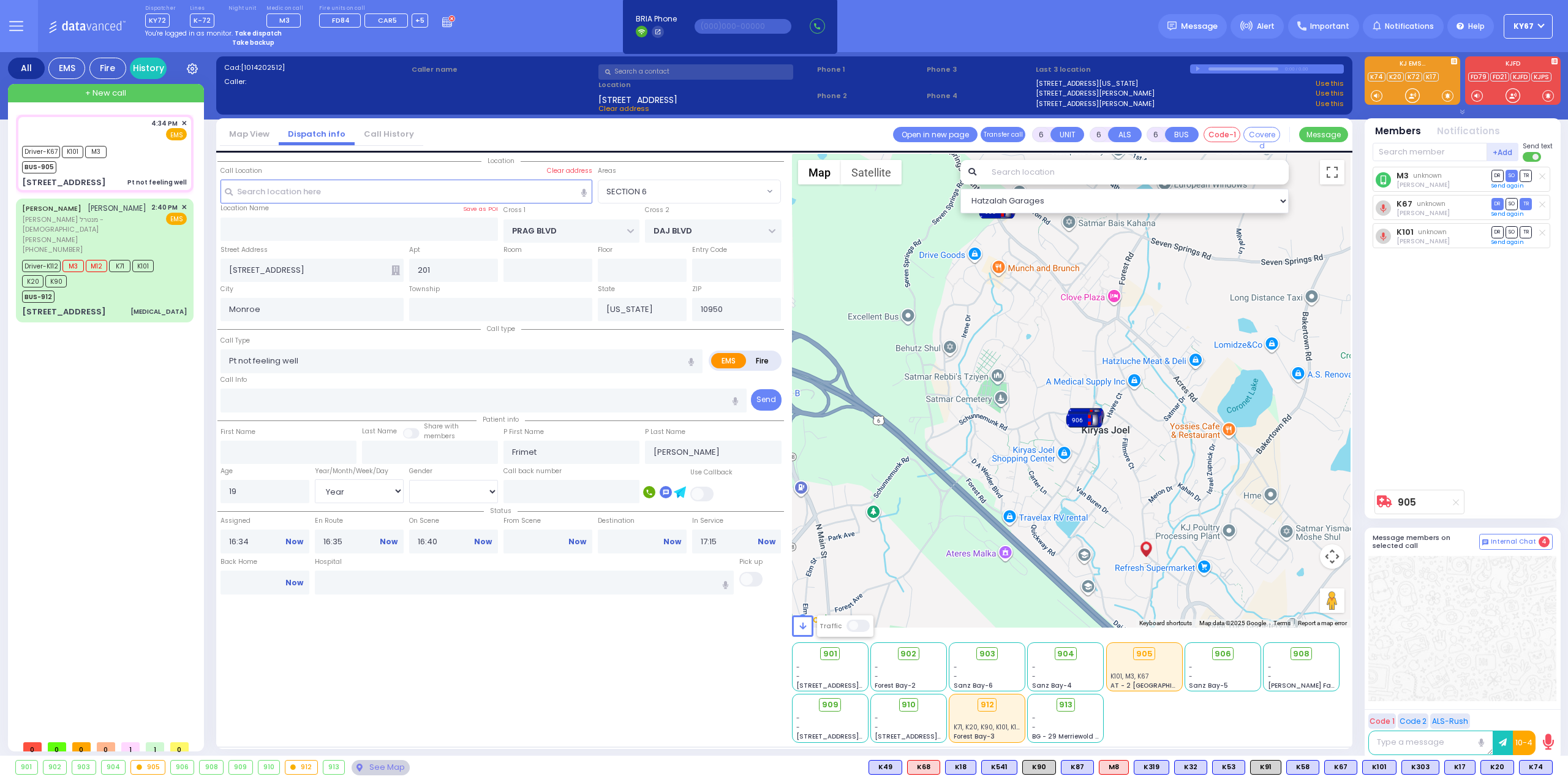
select select
radio input "true"
select select
select select "Hatzalah Garages"
